Goal: Task Accomplishment & Management: Complete application form

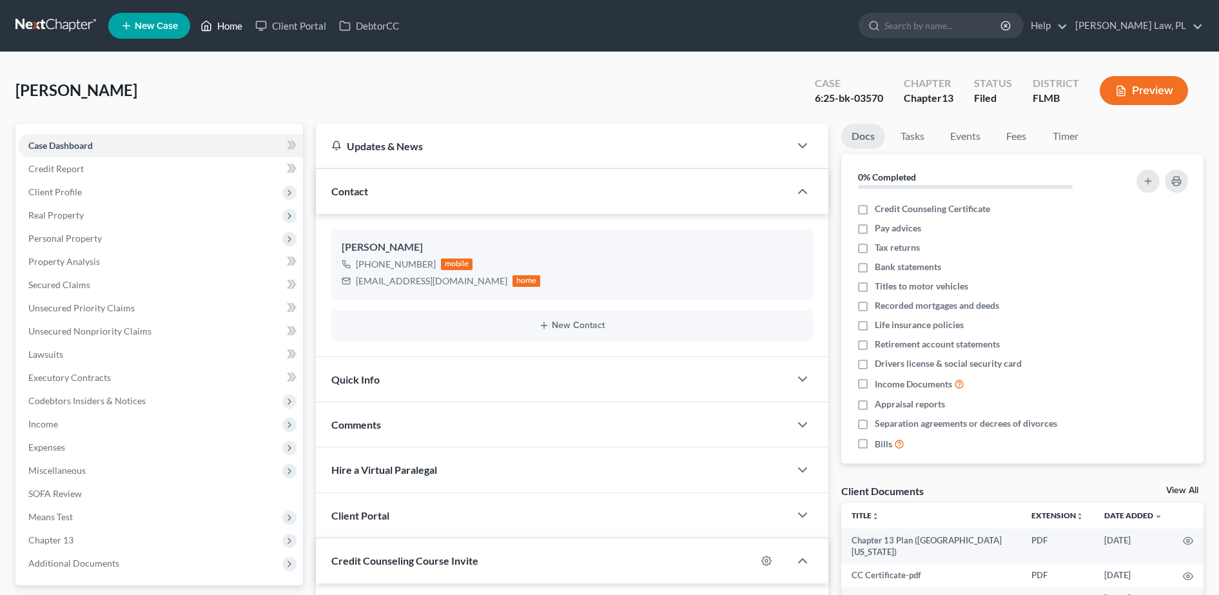
click at [225, 20] on link "Home" at bounding box center [221, 25] width 55 height 23
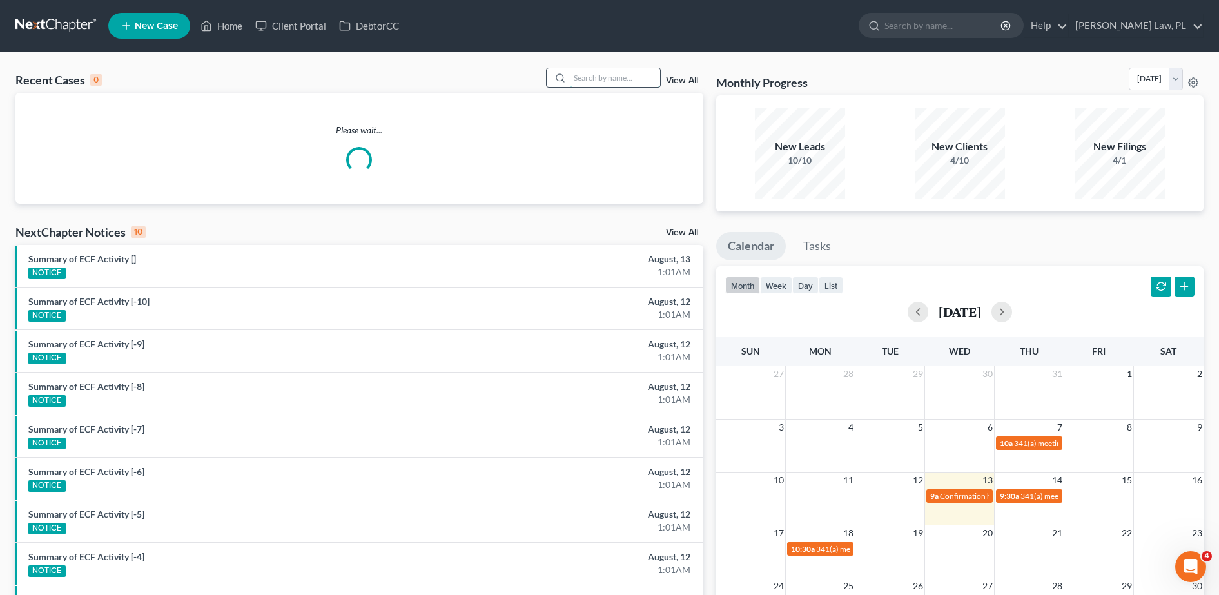
click at [598, 74] on input "search" at bounding box center [615, 77] width 90 height 19
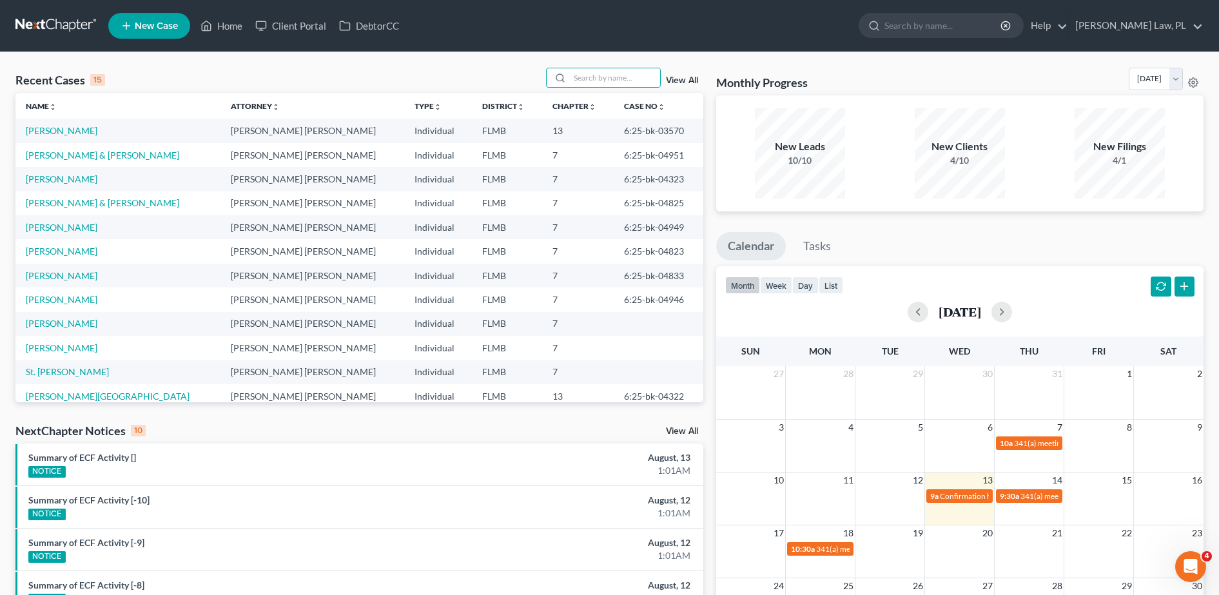
click at [161, 24] on span "New Case" at bounding box center [156, 26] width 43 height 10
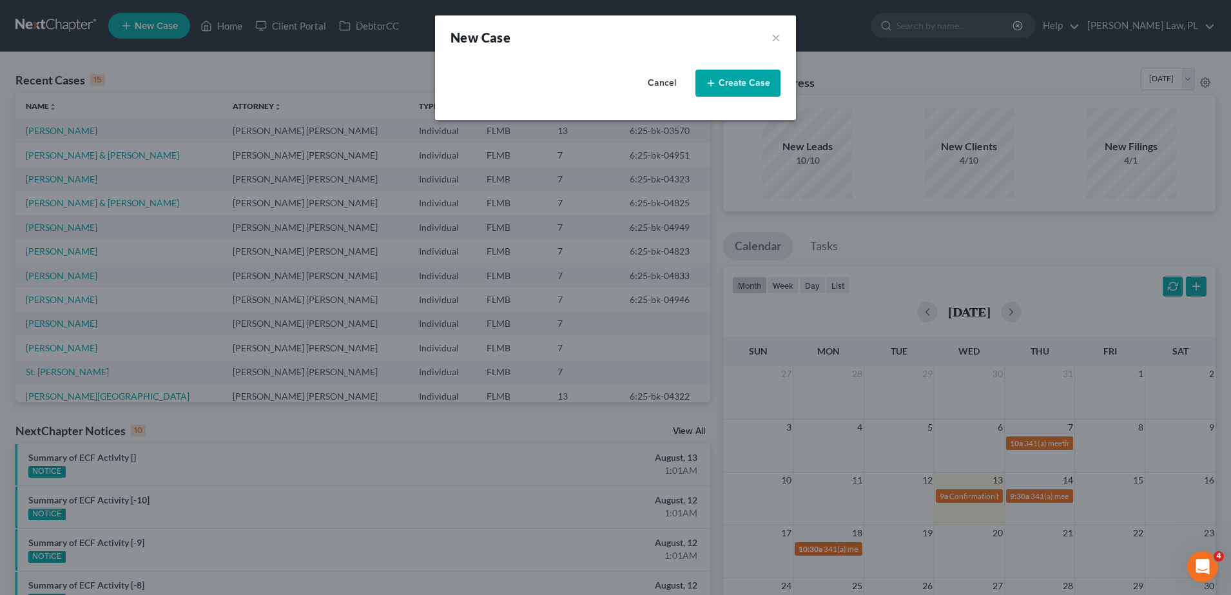
select select "15"
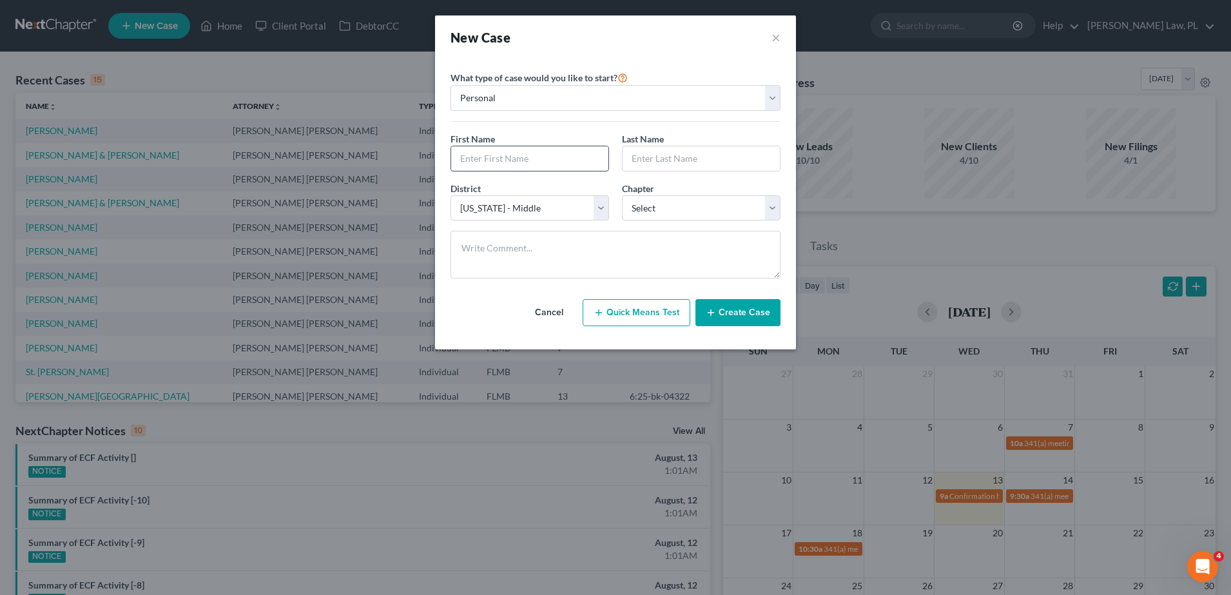
click at [534, 158] on input "text" at bounding box center [529, 158] width 157 height 24
type input "[PERSON_NAME]"
type input "s"
type input "[PERSON_NAME]"
click at [679, 211] on select "Select 7 11 12 13" at bounding box center [701, 208] width 159 height 26
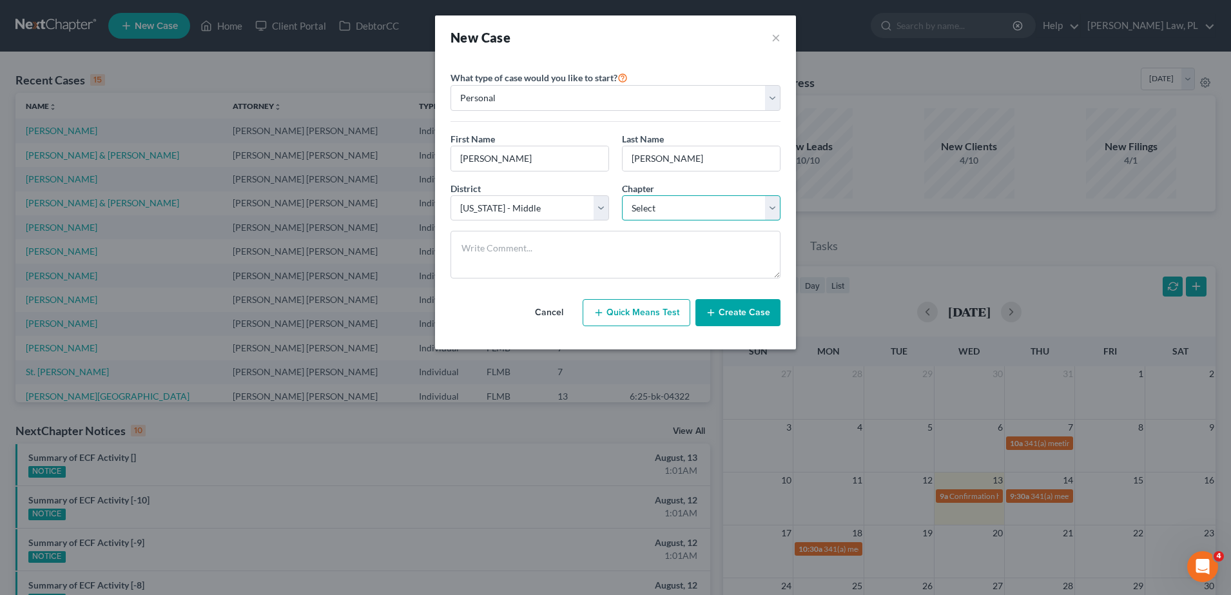
select select "0"
click at [622, 195] on select "Select 7 11 12 13" at bounding box center [701, 208] width 159 height 26
click at [730, 310] on button "Create Case" at bounding box center [738, 312] width 85 height 27
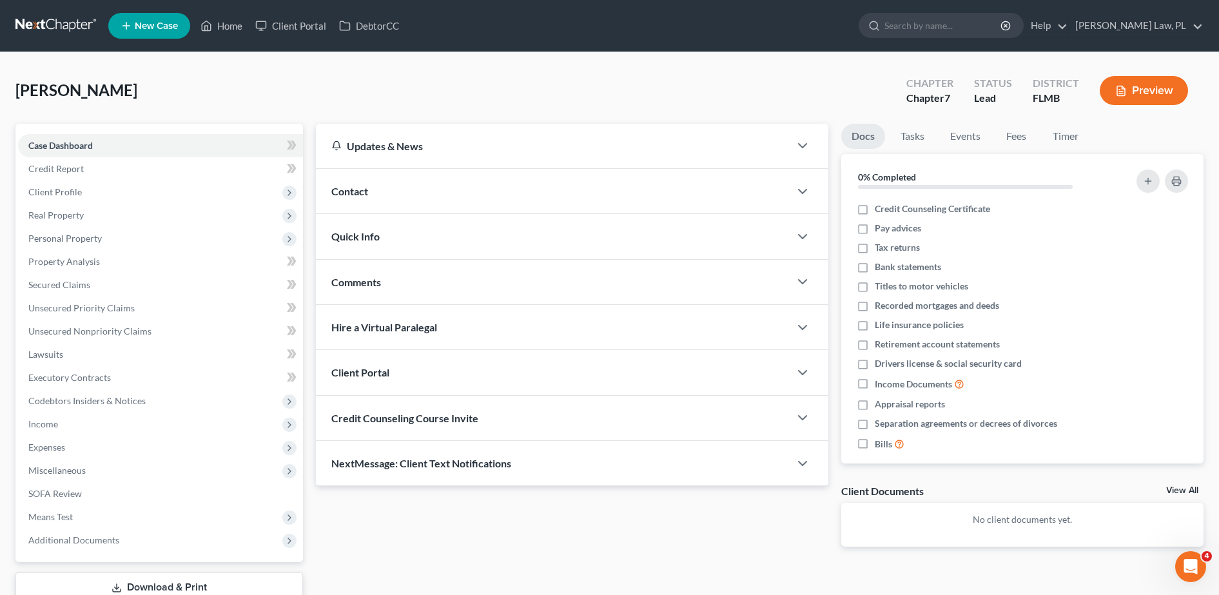
click at [391, 199] on div "Contact" at bounding box center [553, 191] width 474 height 44
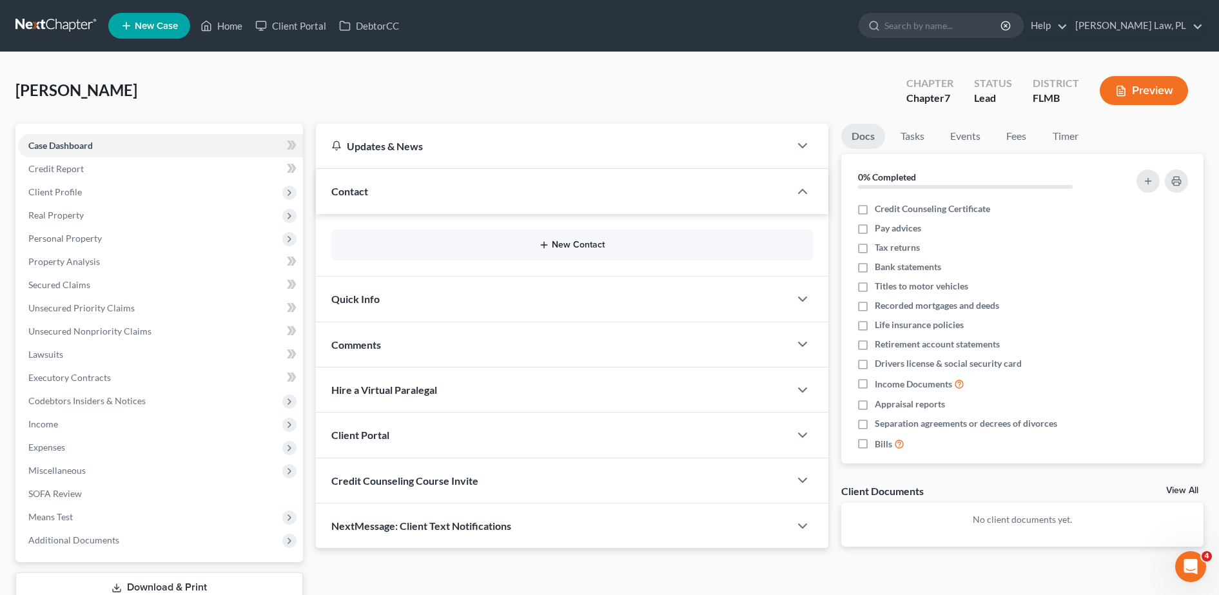
click at [416, 246] on button "New Contact" at bounding box center [572, 245] width 461 height 10
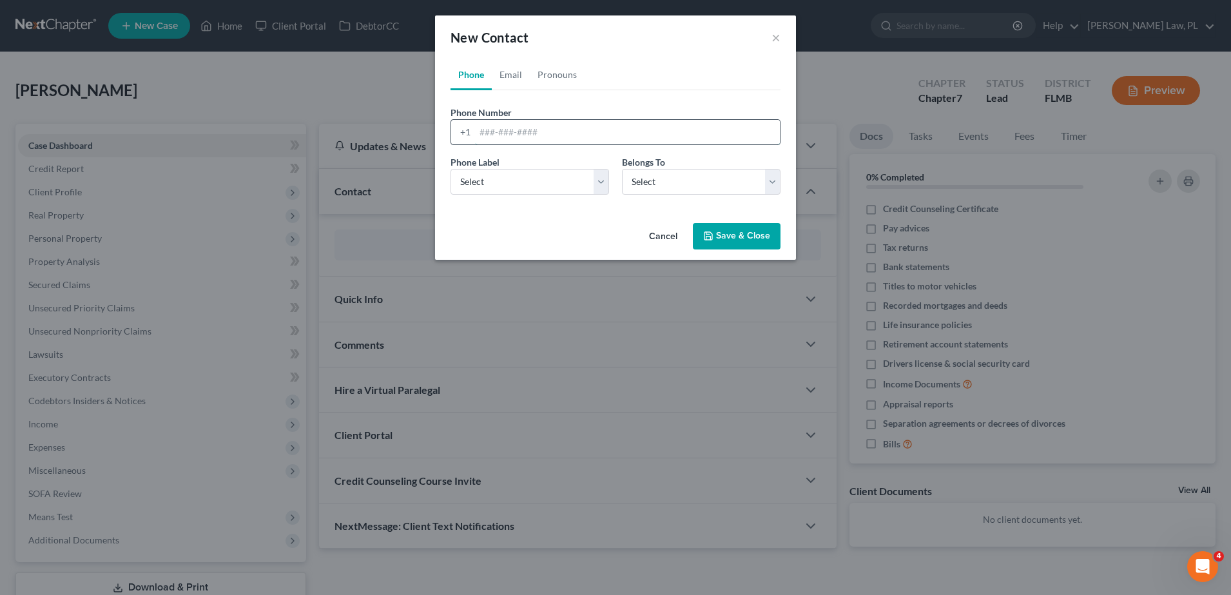
click at [566, 131] on input "tel" at bounding box center [627, 132] width 305 height 24
type input "[EMAIL_ADDRESS][DOMAIN_NAME]"
click at [550, 182] on select "Select Mobile Home Work Other" at bounding box center [530, 182] width 159 height 26
select select "0"
click at [451, 169] on select "Select Mobile Home Work Other" at bounding box center [530, 182] width 159 height 26
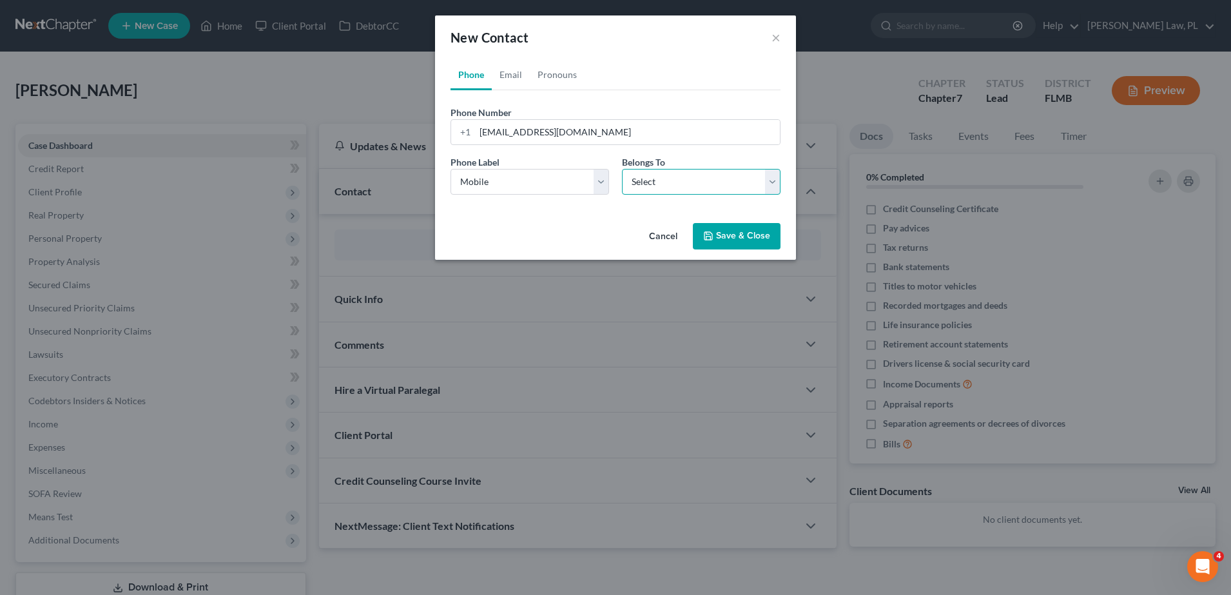
click at [650, 179] on select "Select Client Other" at bounding box center [701, 182] width 159 height 26
select select "0"
click at [622, 169] on select "Select Client Other" at bounding box center [701, 182] width 159 height 26
click at [748, 235] on button "Save & Close" at bounding box center [737, 236] width 88 height 27
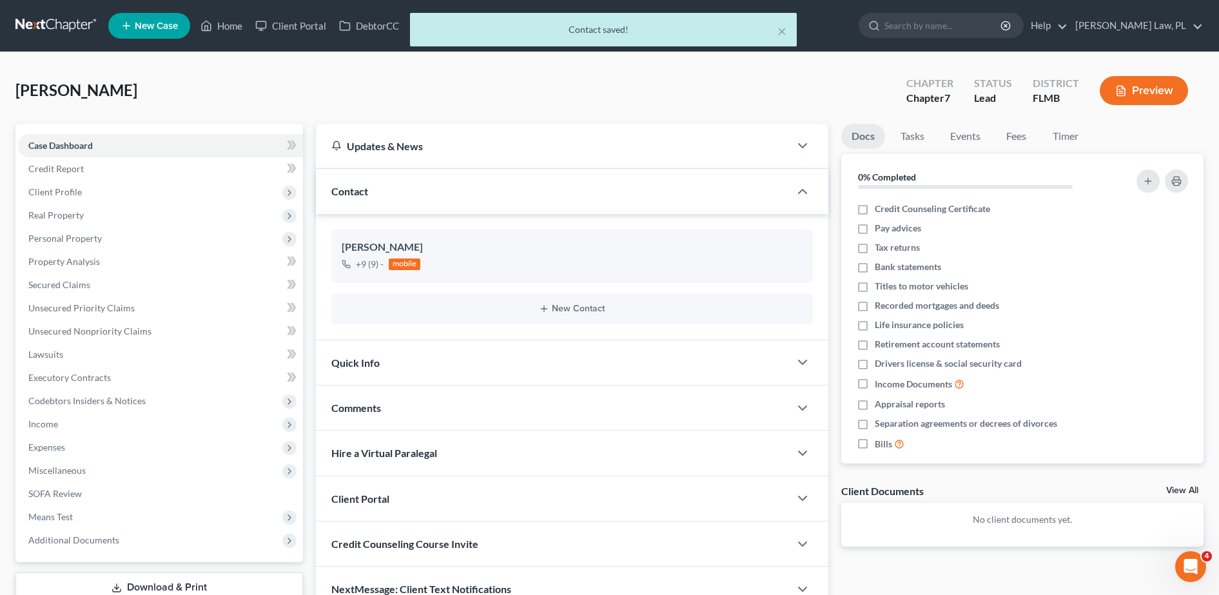
click at [513, 300] on div "New Contact" at bounding box center [572, 308] width 482 height 31
click at [528, 306] on button "New Contact" at bounding box center [572, 309] width 461 height 10
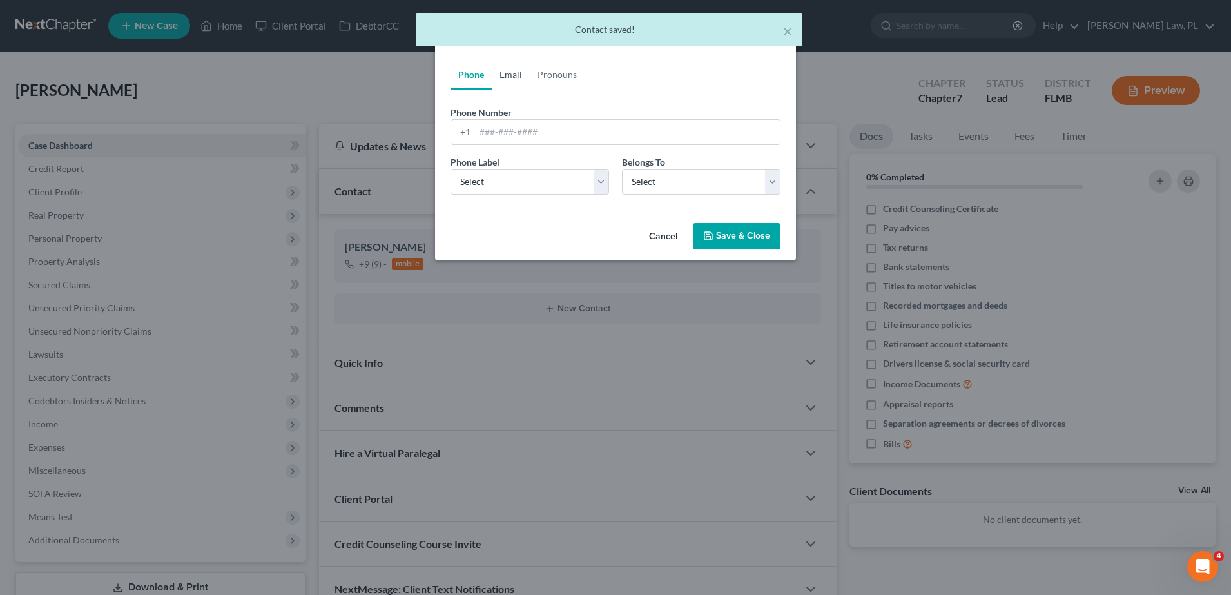
click at [515, 84] on link "Email" at bounding box center [511, 74] width 38 height 31
click at [529, 122] on input "email" at bounding box center [627, 132] width 305 height 24
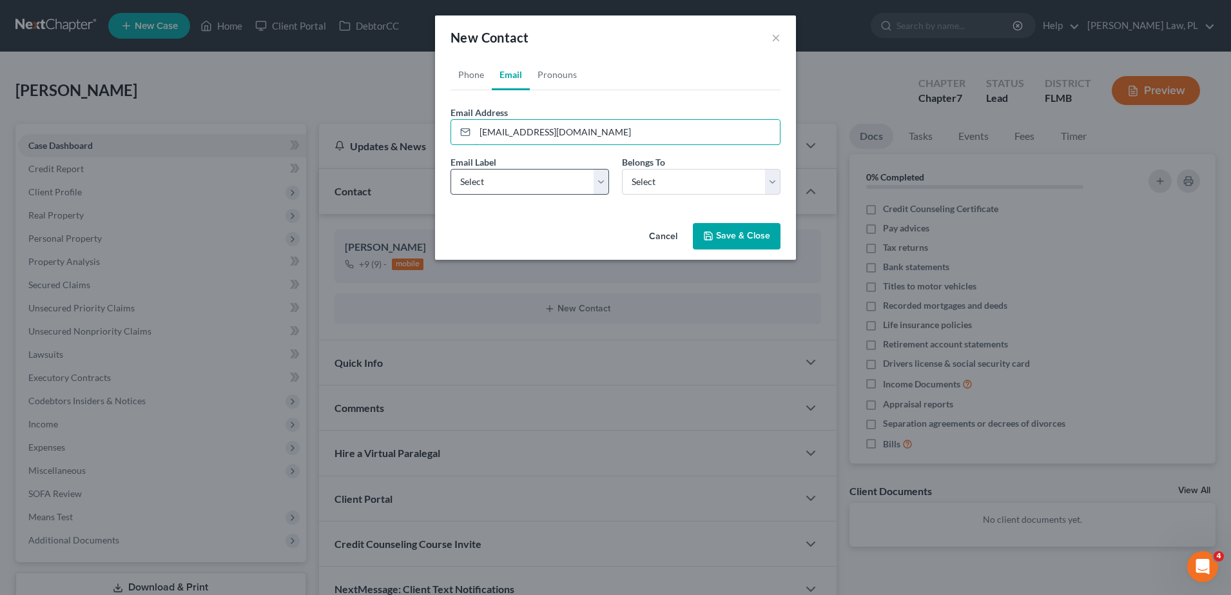
type input "[EMAIL_ADDRESS][DOMAIN_NAME]"
click at [545, 185] on select "Select Home Work Other" at bounding box center [530, 182] width 159 height 26
select select "0"
click at [451, 169] on select "Select Home Work Other" at bounding box center [530, 182] width 159 height 26
click at [652, 188] on select "Select Client Other" at bounding box center [701, 182] width 159 height 26
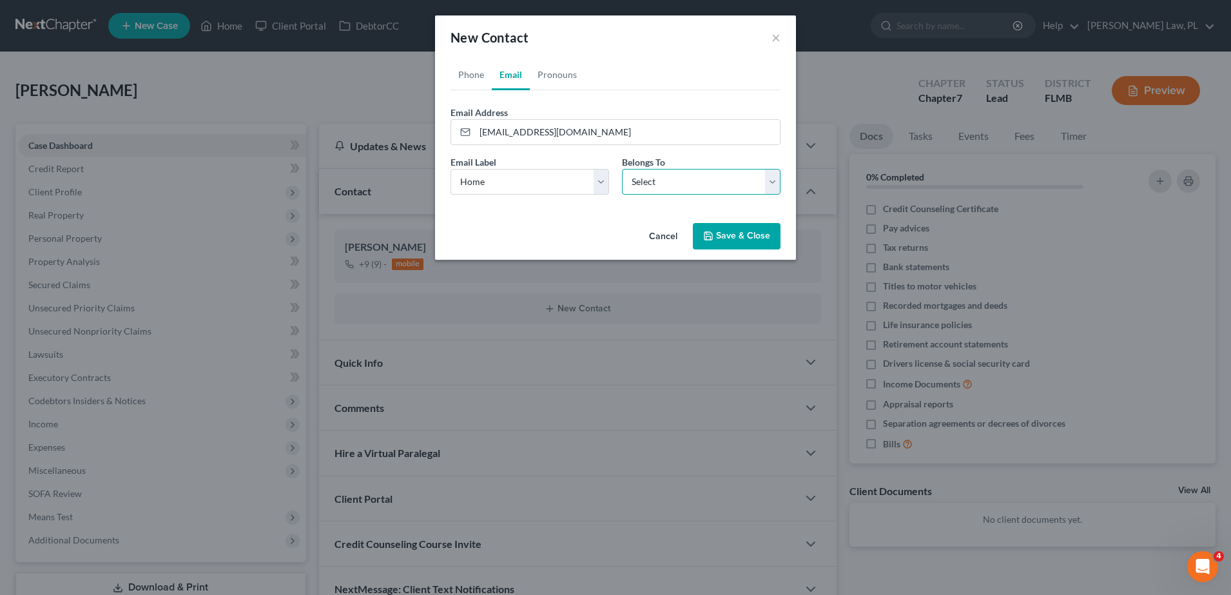
select select "0"
click at [622, 169] on select "Select Client Other" at bounding box center [701, 182] width 159 height 26
click at [773, 228] on button "Save & Close" at bounding box center [737, 236] width 88 height 27
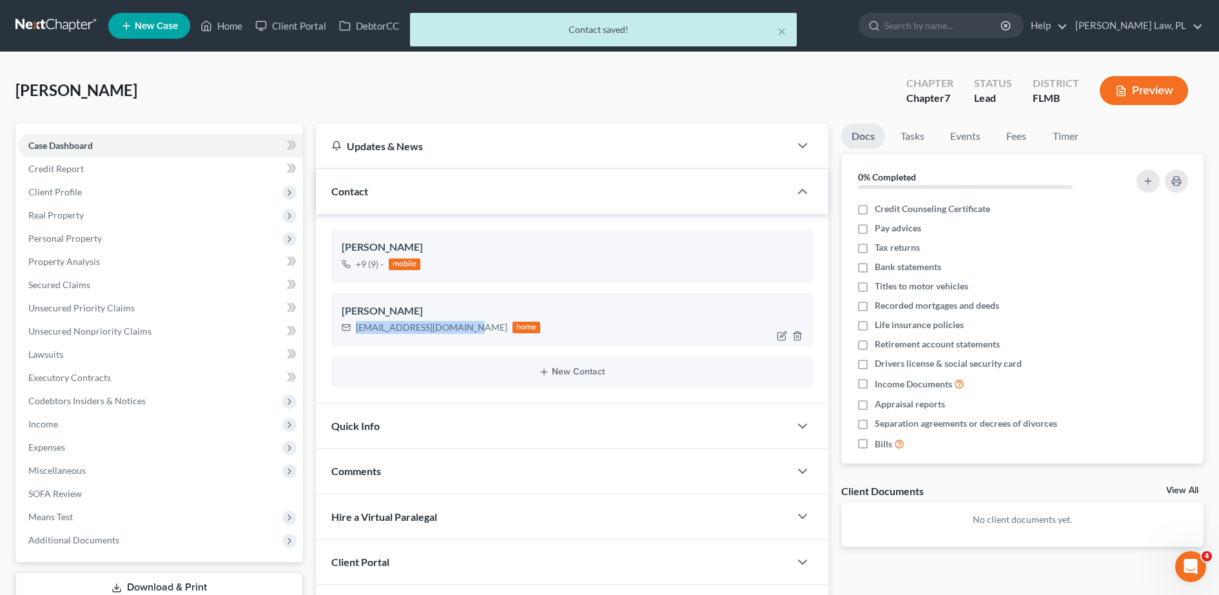
drag, startPoint x: 353, startPoint y: 327, endPoint x: 467, endPoint y: 327, distance: 113.5
click at [467, 327] on div "[EMAIL_ADDRESS][DOMAIN_NAME] home" at bounding box center [441, 327] width 199 height 17
copy div "[EMAIL_ADDRESS][DOMAIN_NAME]"
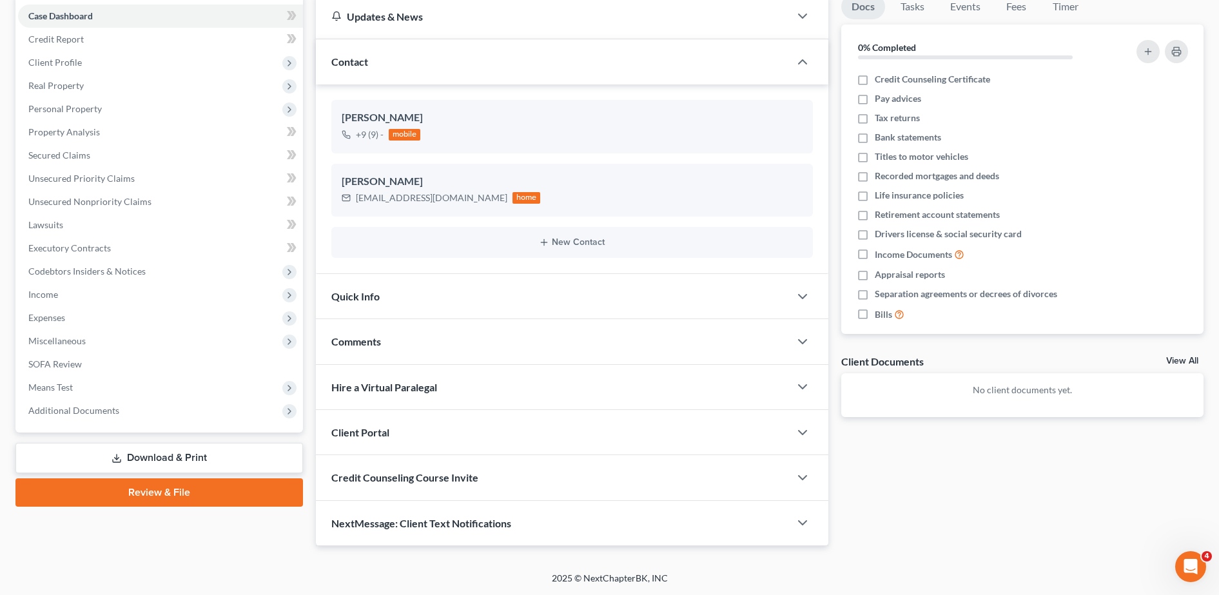
click at [450, 472] on span "Credit Counseling Course Invite" at bounding box center [404, 477] width 147 height 12
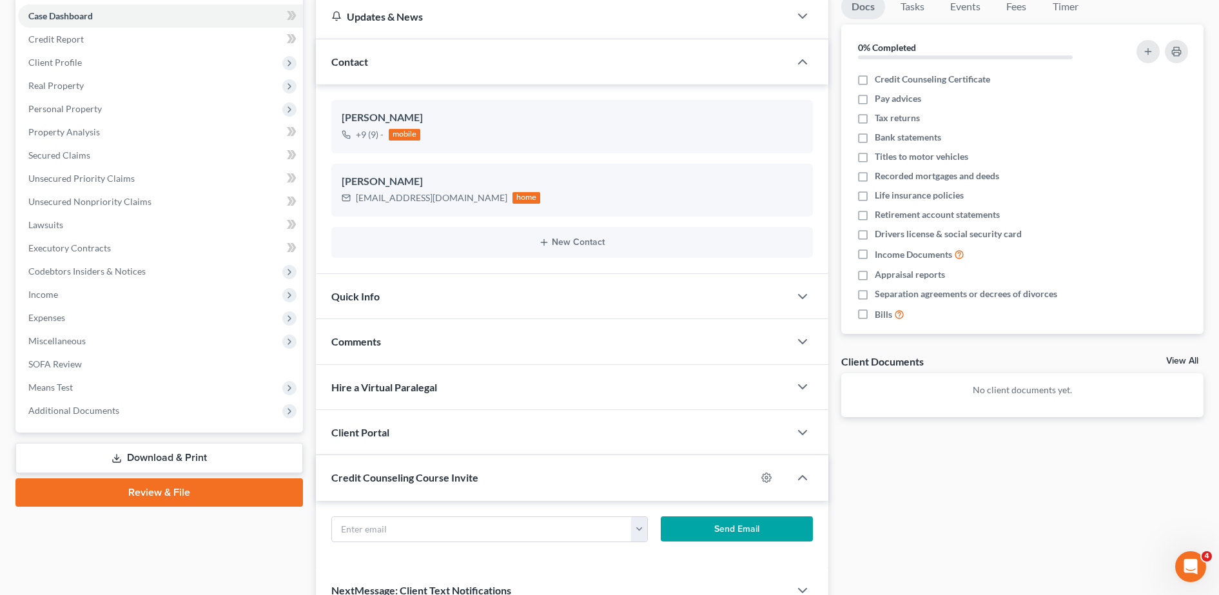
scroll to position [197, 0]
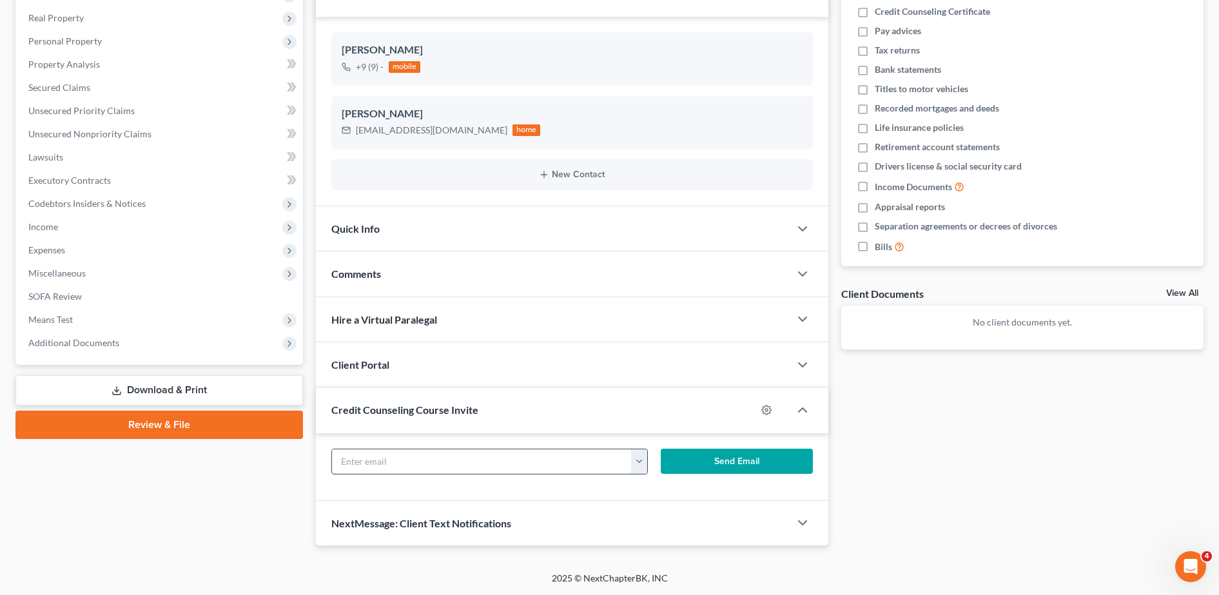
click at [422, 461] on input "text" at bounding box center [482, 461] width 300 height 24
paste input "[EMAIL_ADDRESS][DOMAIN_NAME]"
type input "[EMAIL_ADDRESS][DOMAIN_NAME]"
click at [732, 454] on button "Send Email" at bounding box center [737, 462] width 152 height 26
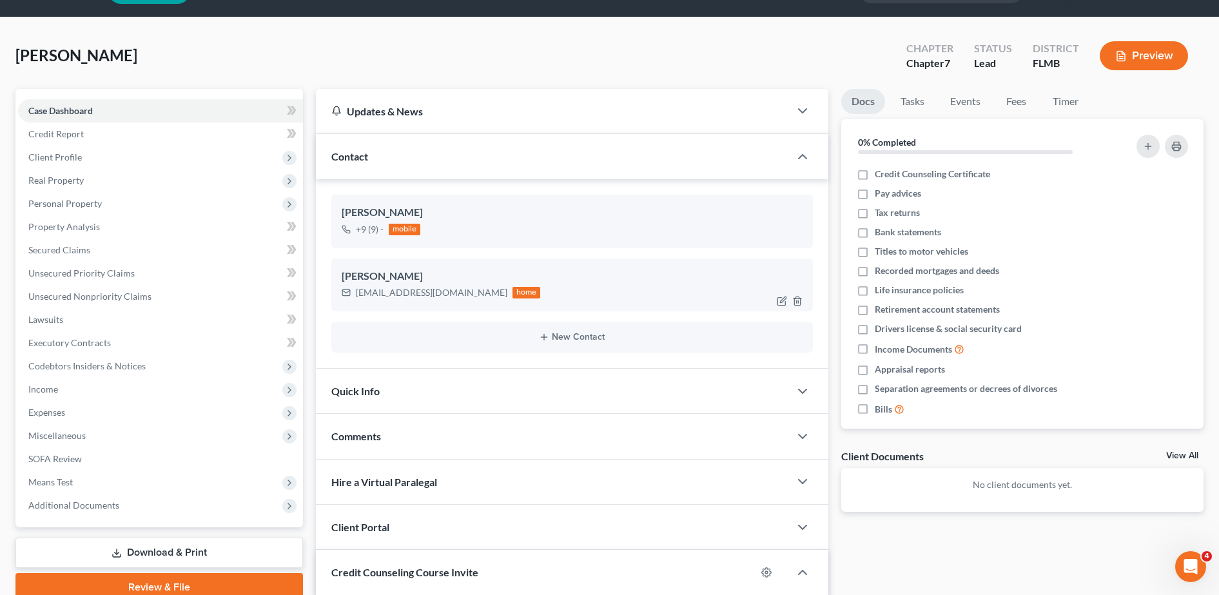
scroll to position [14, 0]
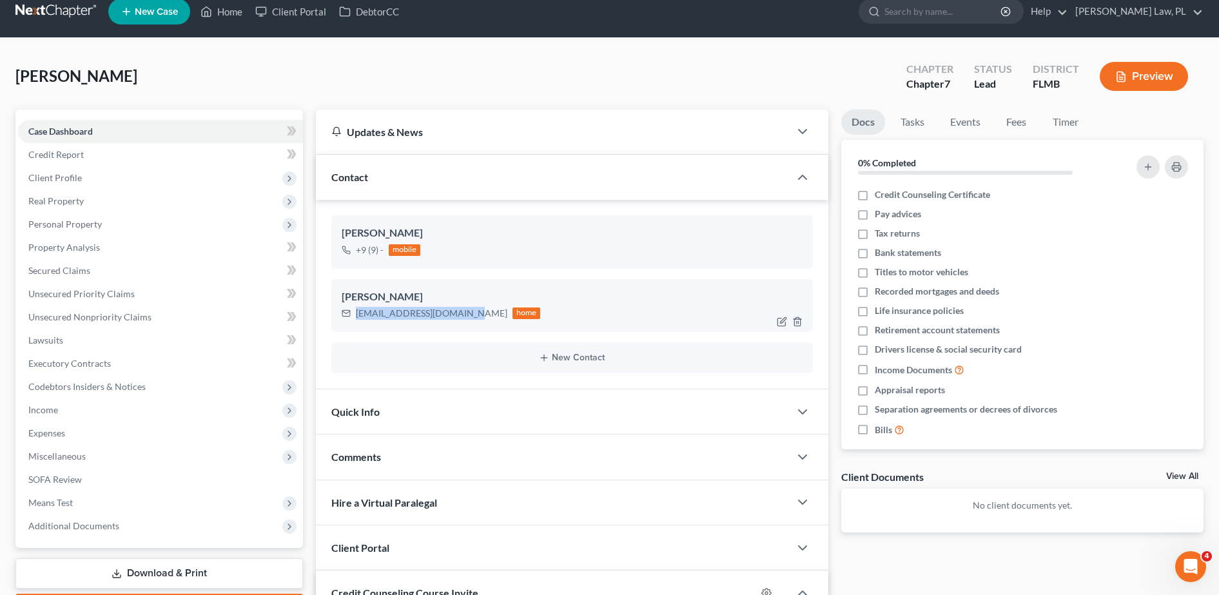
drag, startPoint x: 353, startPoint y: 313, endPoint x: 464, endPoint y: 316, distance: 110.9
click at [464, 316] on div "[EMAIL_ADDRESS][DOMAIN_NAME] home" at bounding box center [441, 313] width 199 height 17
copy div "[EMAIL_ADDRESS][DOMAIN_NAME]"
